Goal: Find specific page/section: Find specific page/section

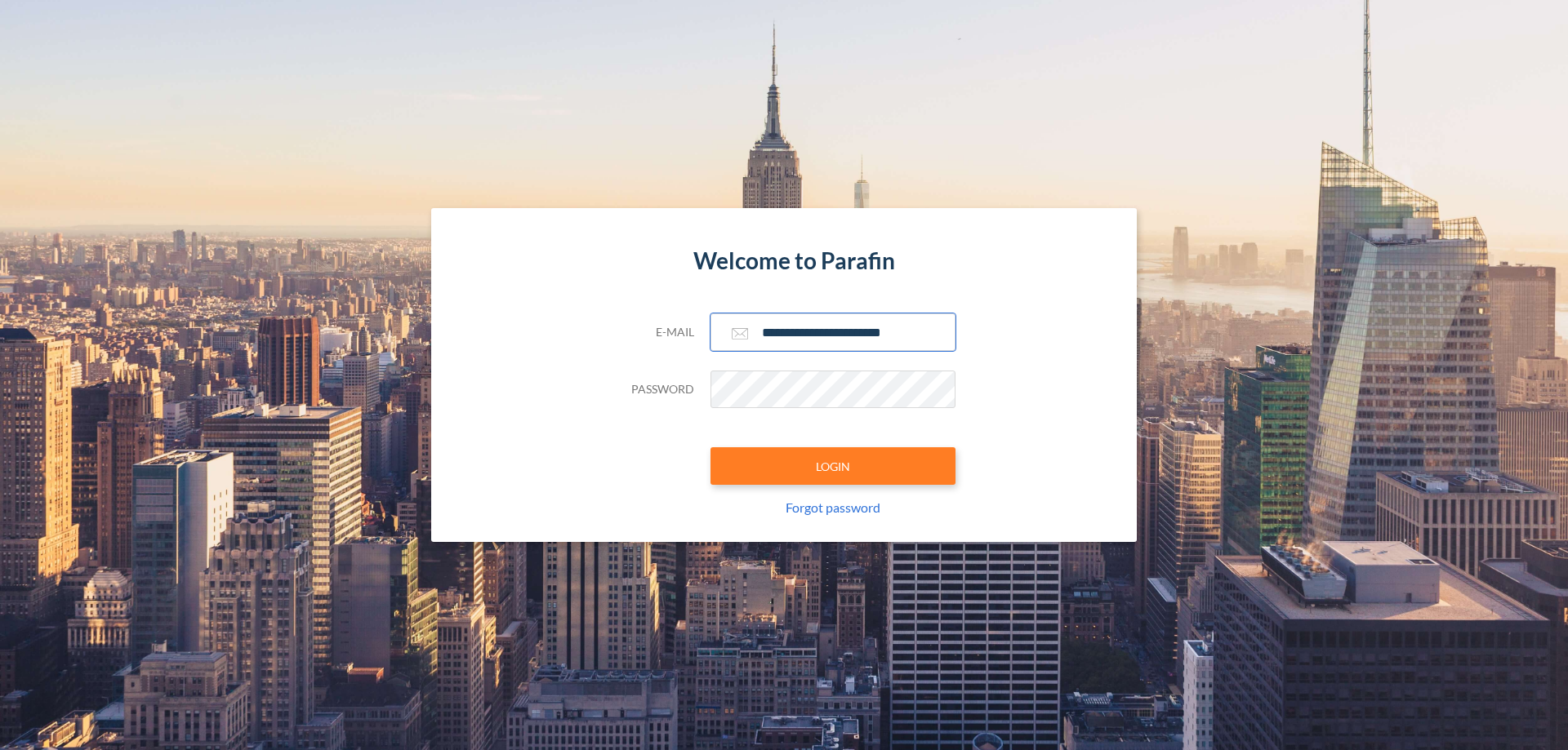
type input "**********"
click at [833, 467] on button "LOGIN" at bounding box center [833, 467] width 245 height 38
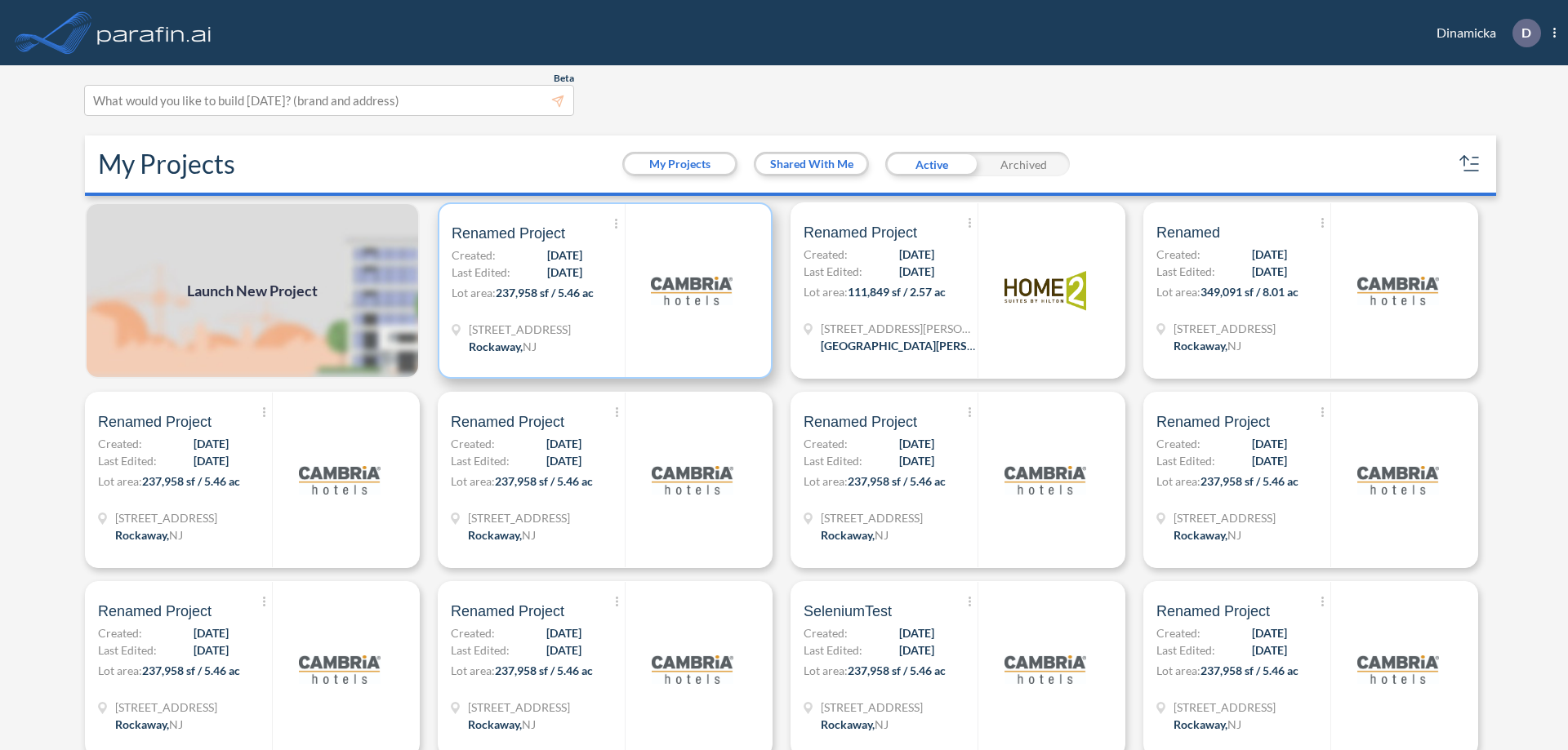
scroll to position [4, 0]
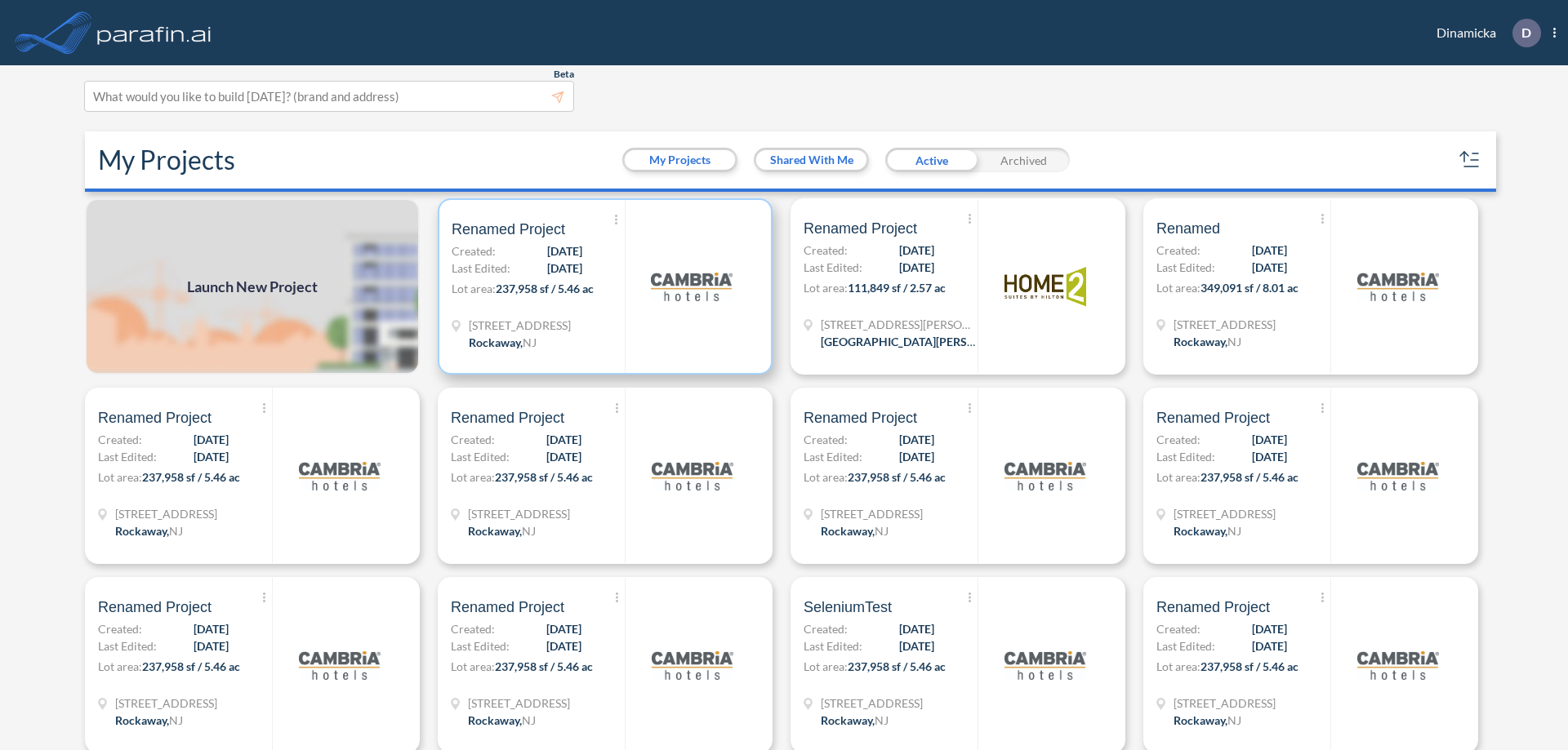
click at [602, 287] on p "Lot area: 237,958 sf / 5.46 ac" at bounding box center [538, 292] width 173 height 24
